Goal: Information Seeking & Learning: Understand process/instructions

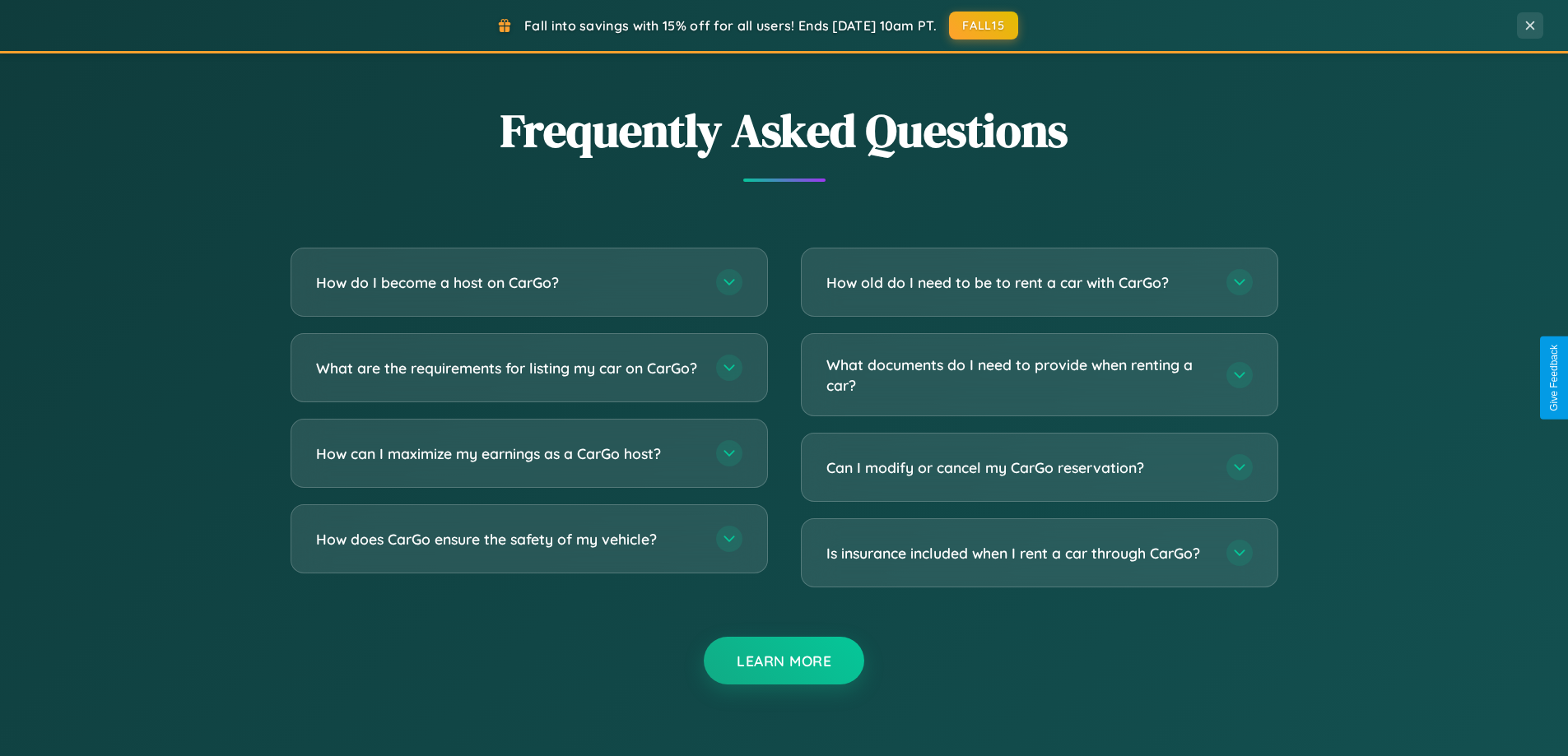
scroll to position [3166, 0]
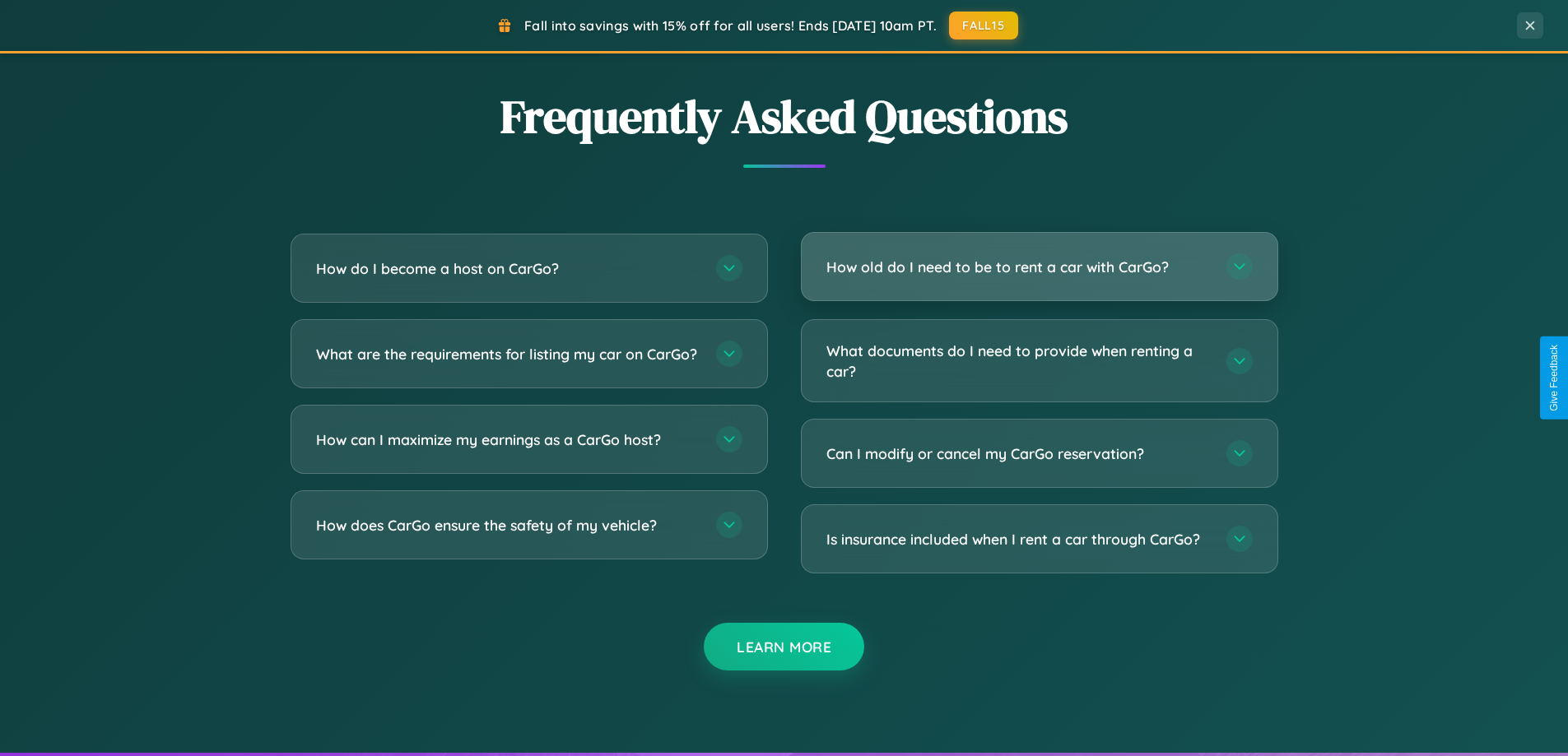
click at [1039, 266] on h3 "How old do I need to be to rent a car with CarGo?" at bounding box center [1018, 267] width 383 height 20
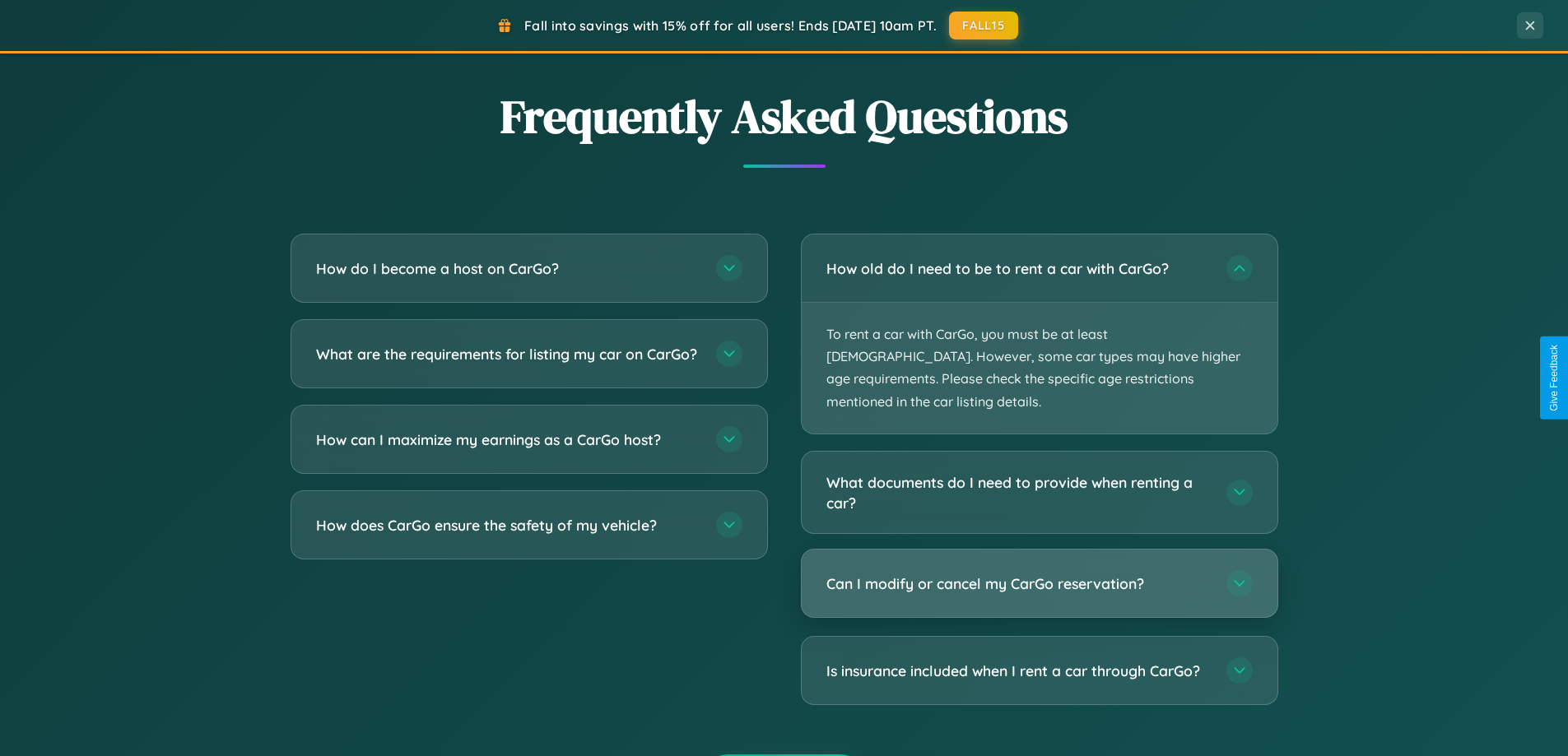
click at [1039, 574] on h3 "Can I modify or cancel my CarGo reservation?" at bounding box center [1018, 584] width 383 height 20
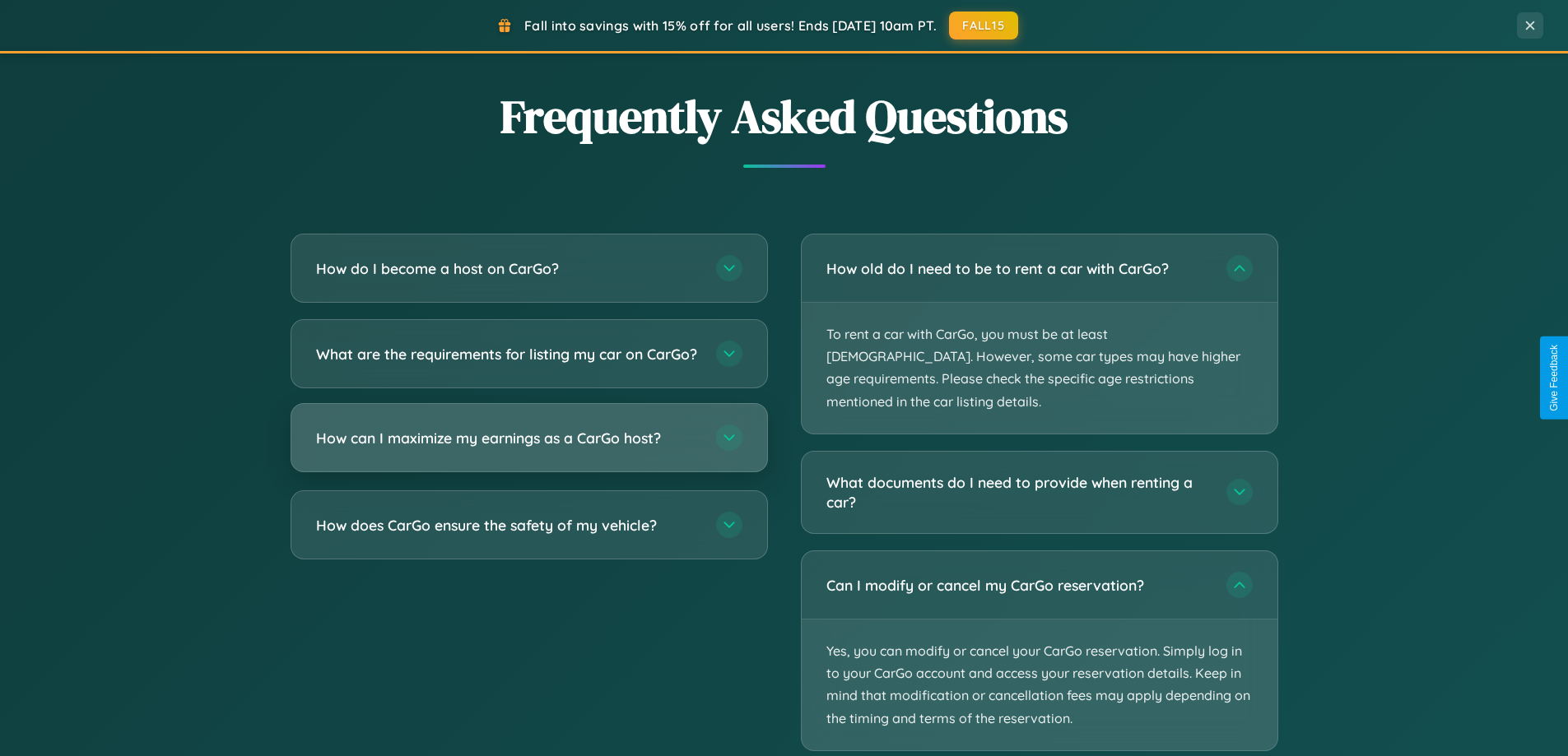
click at [528, 449] on h3 "How can I maximize my earnings as a CarGo host?" at bounding box center [508, 438] width 383 height 20
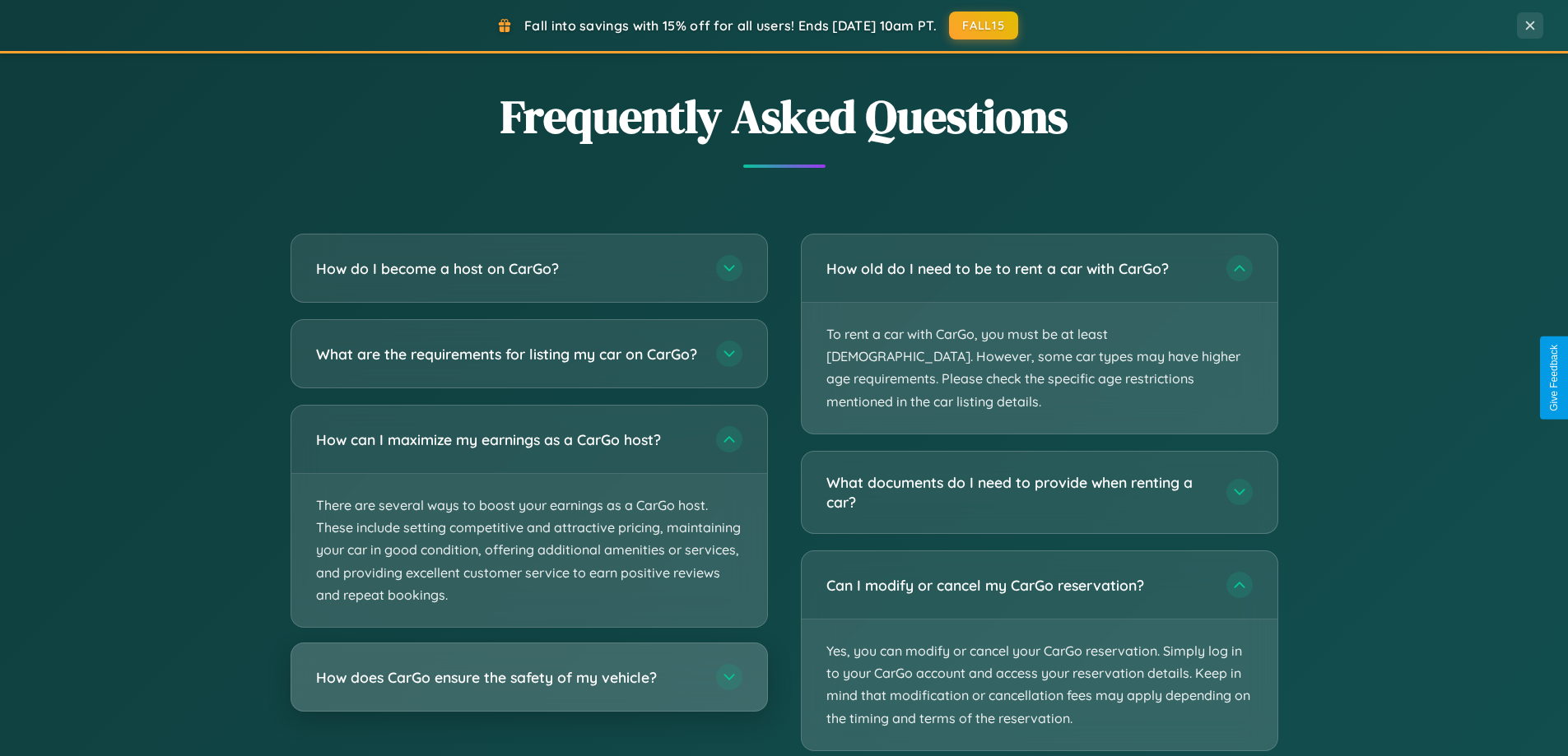
click at [528, 688] on h3 "How does CarGo ensure the safety of my vehicle?" at bounding box center [508, 678] width 383 height 20
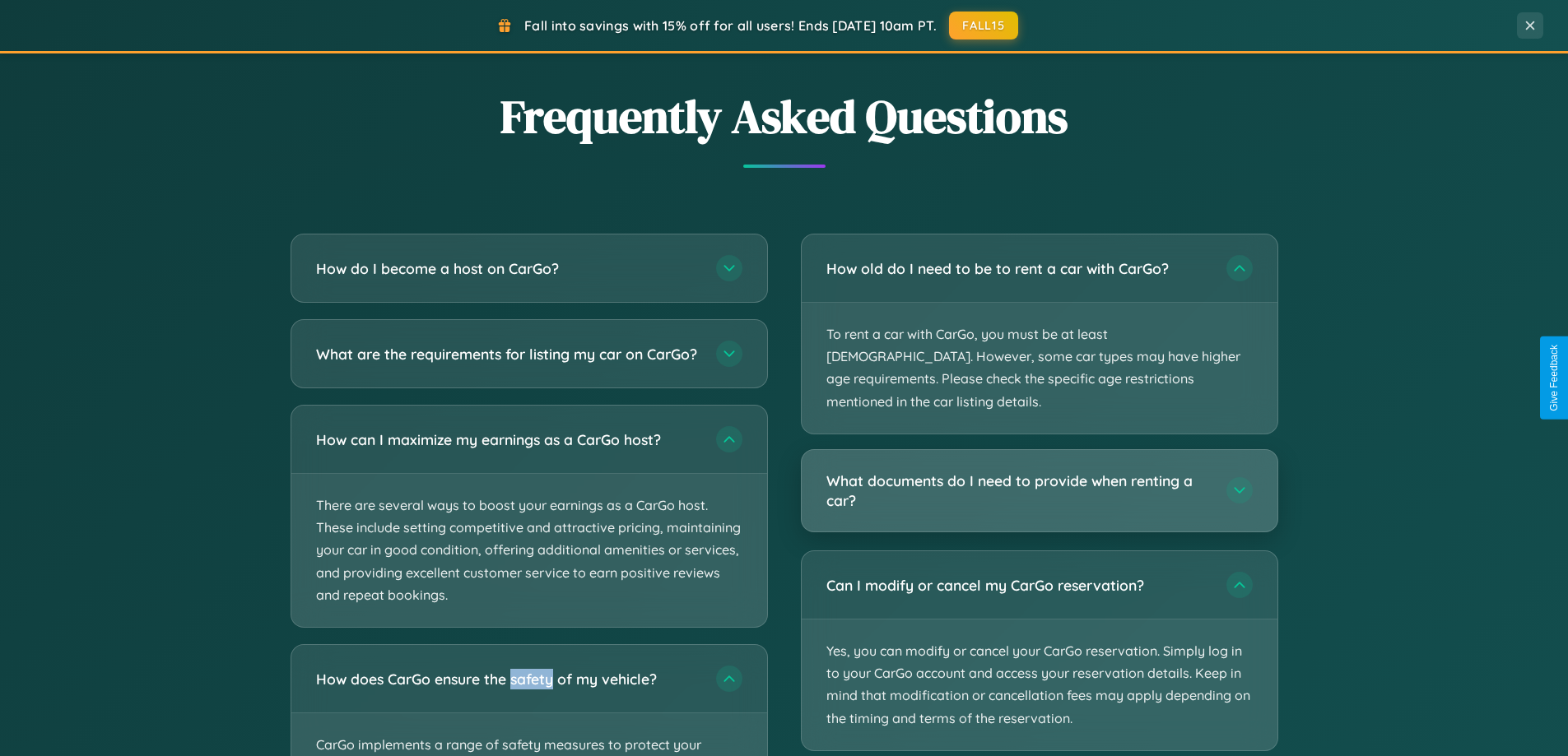
click at [1039, 471] on h3 "What documents do I need to provide when renting a car?" at bounding box center [1018, 490] width 383 height 40
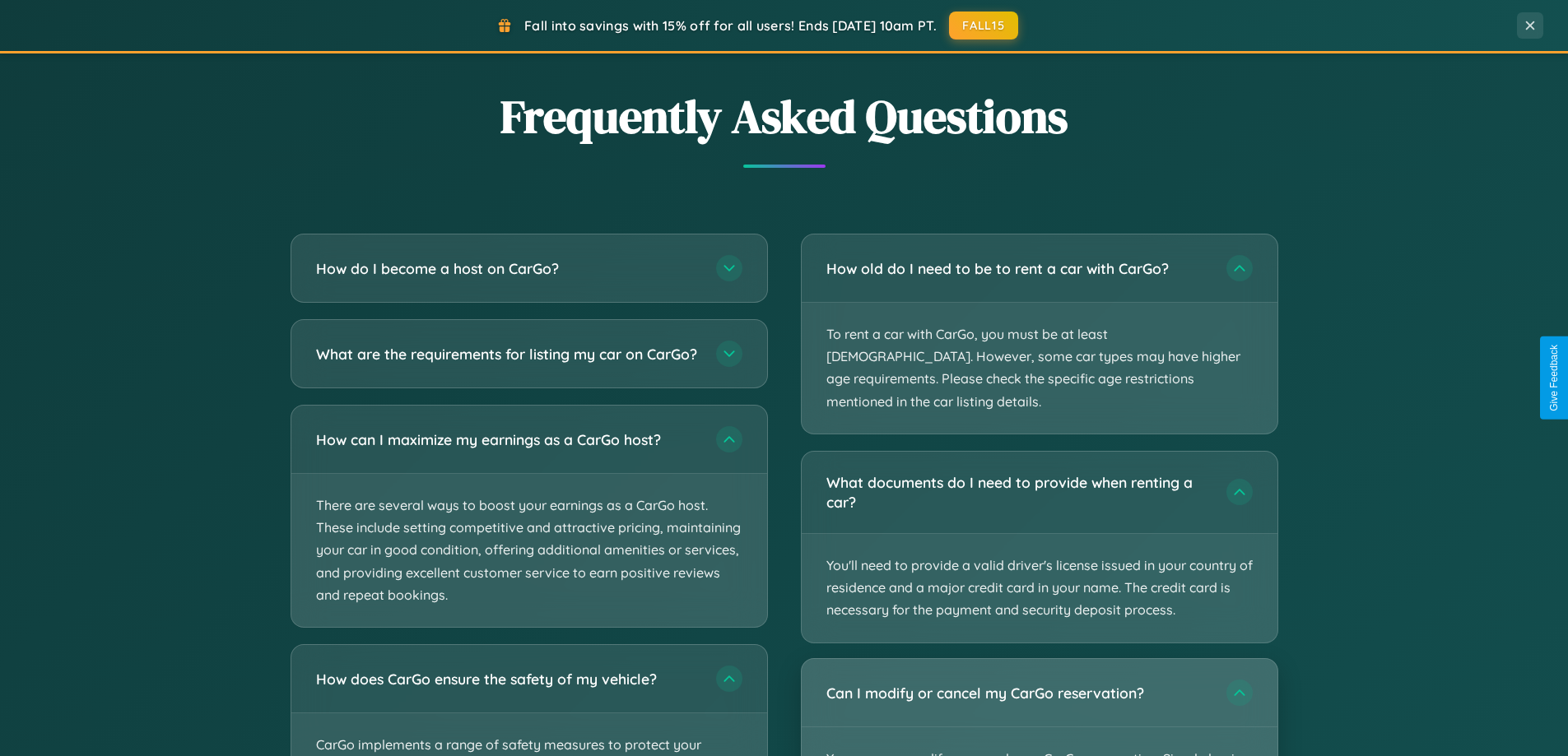
click at [1039, 696] on div "Can I modify or cancel my CarGo reservation?" at bounding box center [1039, 692] width 476 height 67
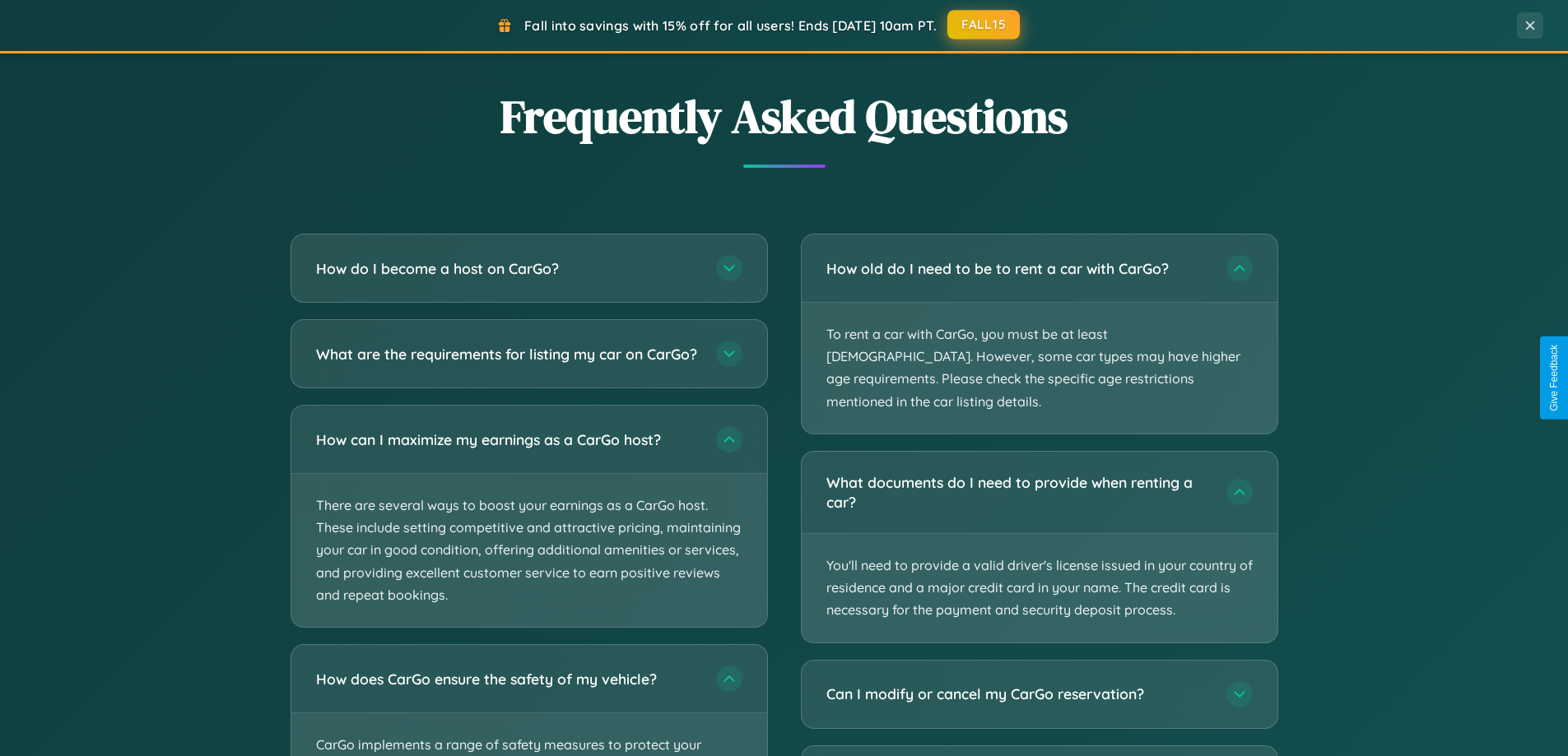
click at [985, 25] on button "FALL15" at bounding box center [983, 25] width 72 height 30
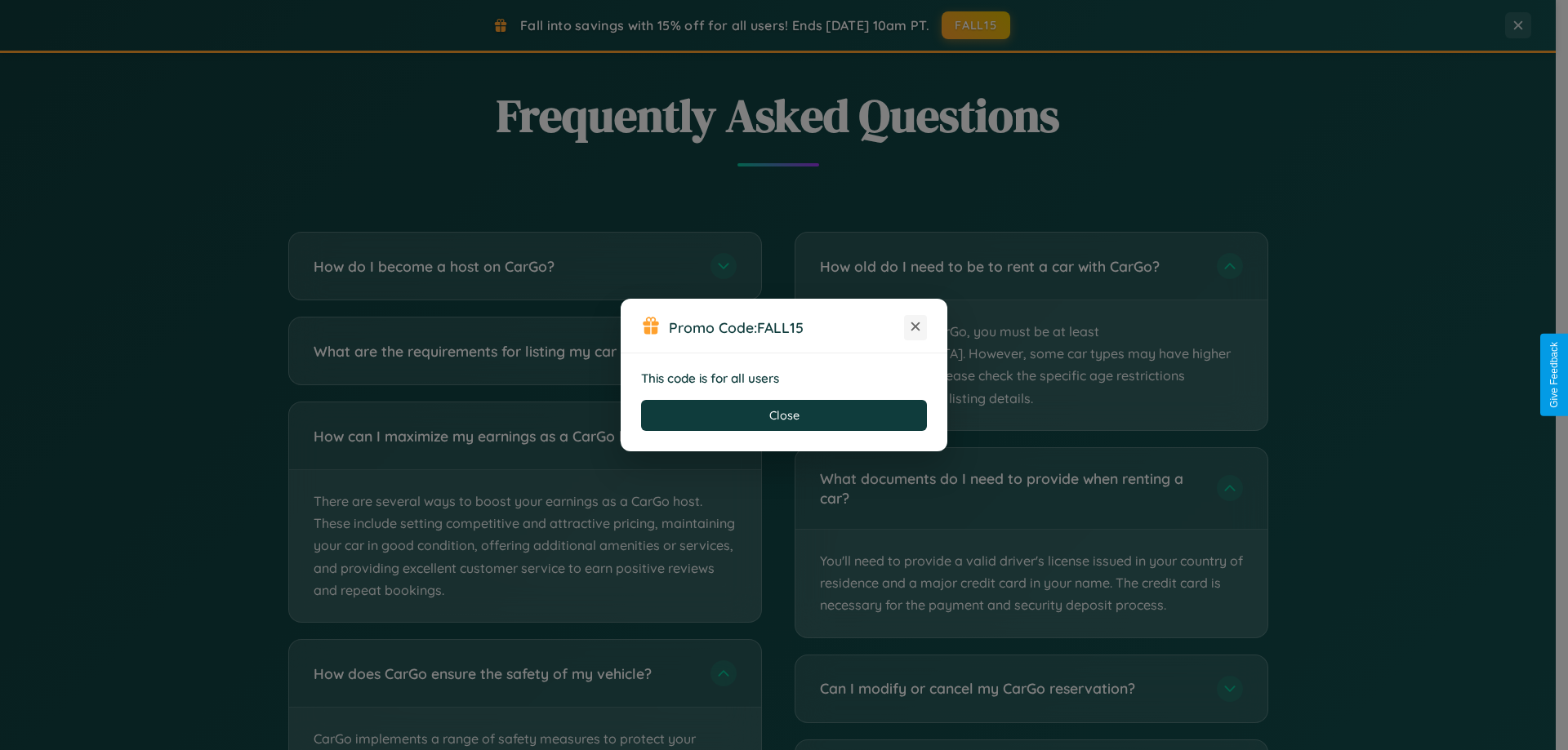
click at [915, 328] on icon at bounding box center [915, 326] width 16 height 16
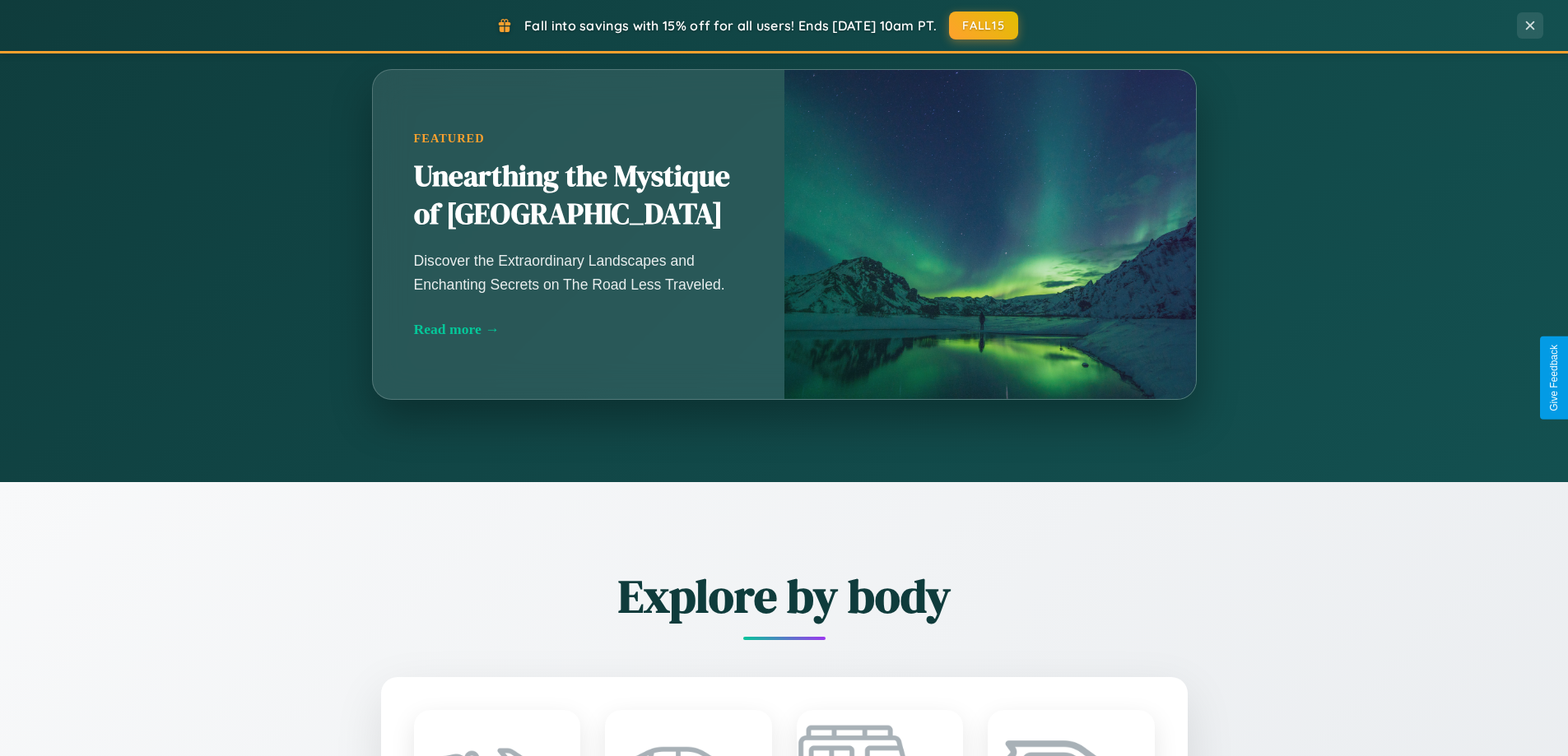
scroll to position [0, 0]
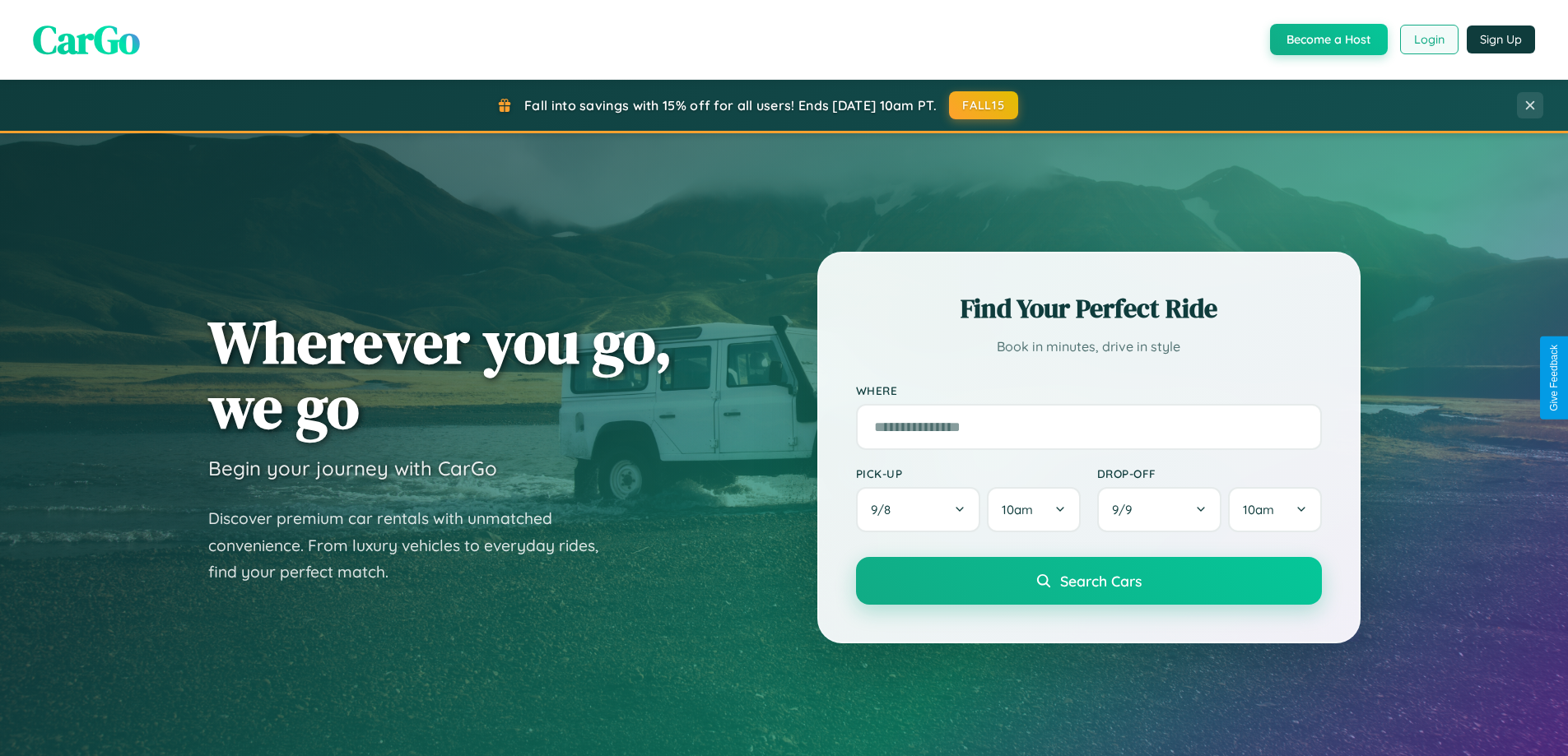
click at [1428, 39] on button "Login" at bounding box center [1429, 39] width 59 height 30
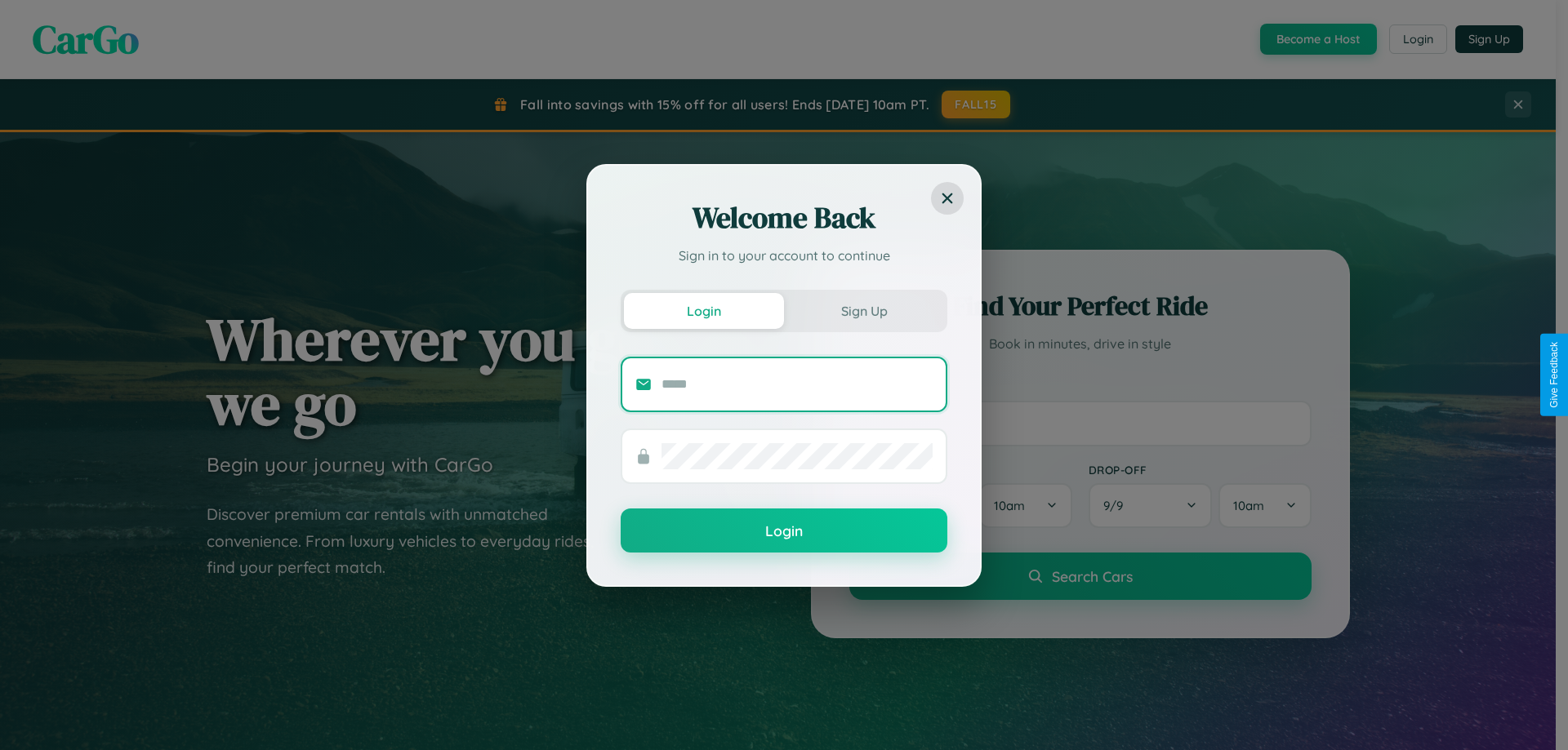
click at [797, 383] on input "text" at bounding box center [797, 384] width 271 height 26
type input "**********"
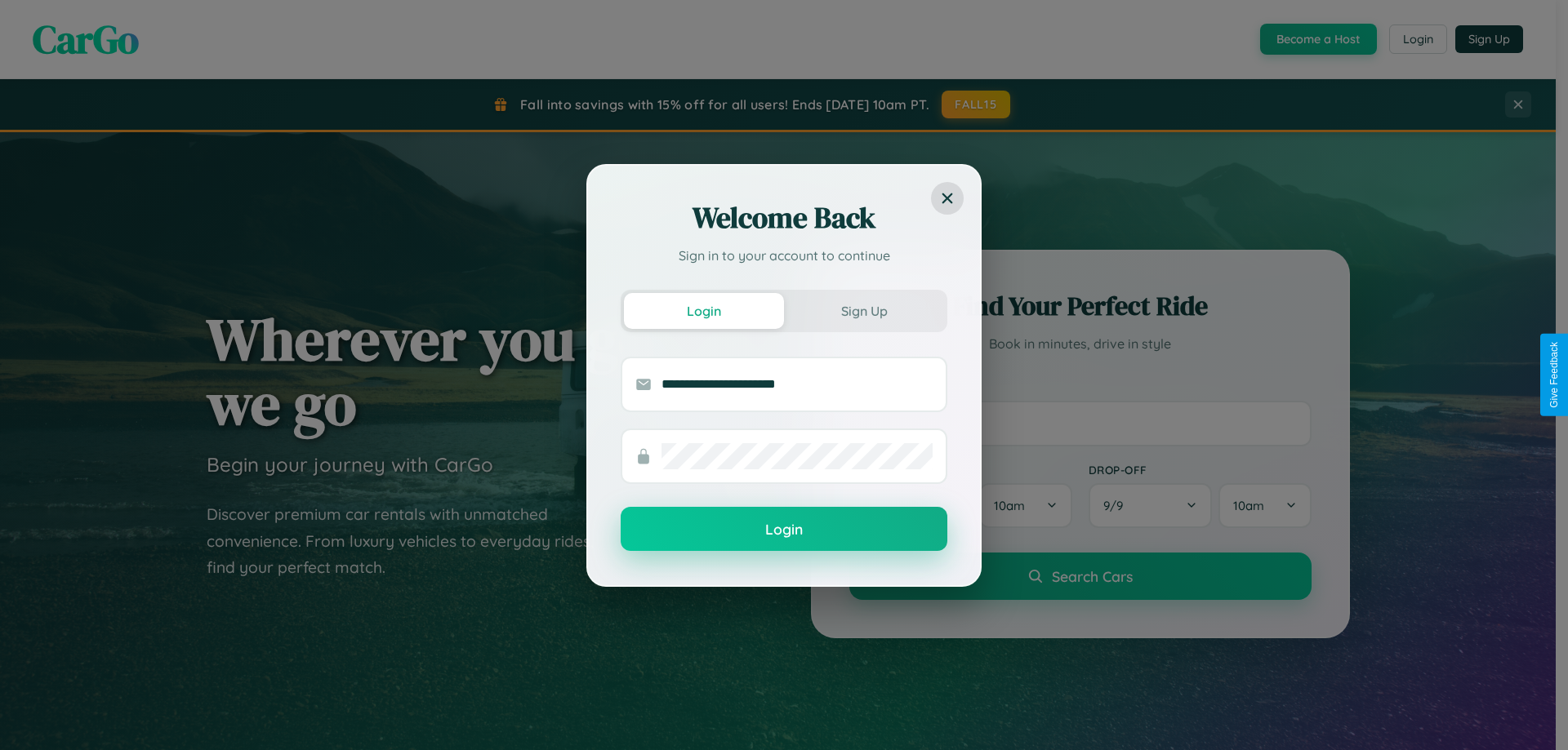
click at [784, 530] on button "Login" at bounding box center [783, 529] width 327 height 44
